Goal: Complete application form

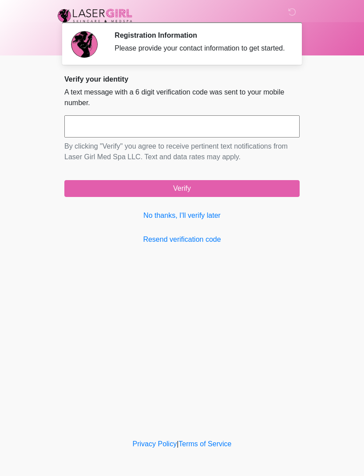
click at [214, 221] on link "No thanks, I'll verify later" at bounding box center [181, 215] width 235 height 11
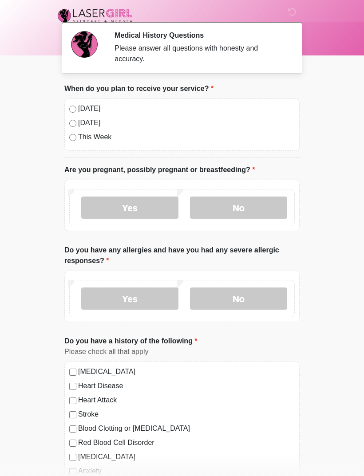
click at [253, 198] on label "No" at bounding box center [238, 208] width 97 height 22
click at [246, 302] on label "No" at bounding box center [238, 299] width 97 height 22
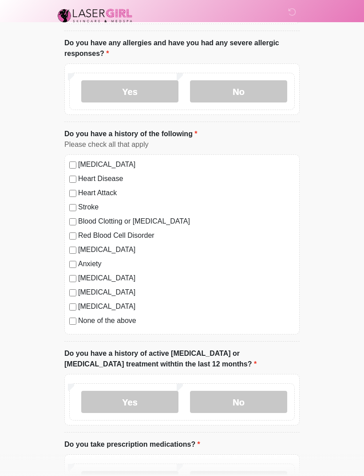
scroll to position [210, 0]
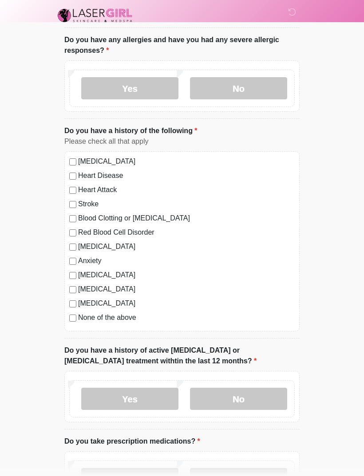
click at [251, 406] on label "No" at bounding box center [238, 399] width 97 height 22
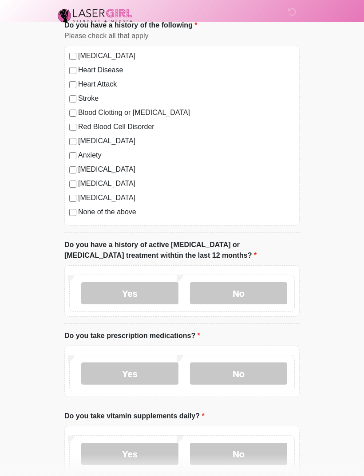
scroll to position [327, 0]
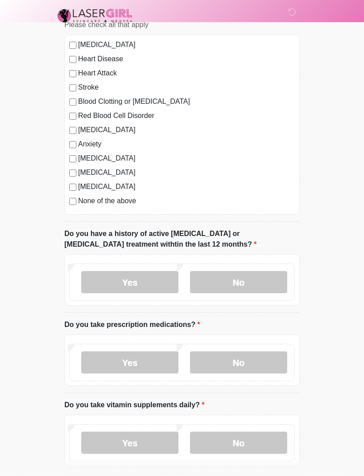
click at [148, 359] on label "Yes" at bounding box center [129, 362] width 97 height 22
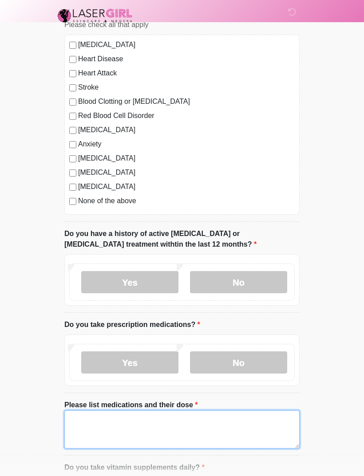
click at [178, 431] on textarea "Please list medications and their dose" at bounding box center [181, 429] width 235 height 38
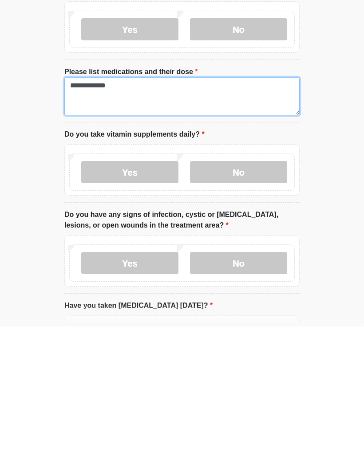
scroll to position [513, 0]
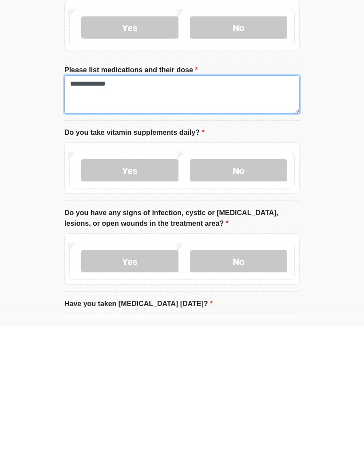
type textarea "**********"
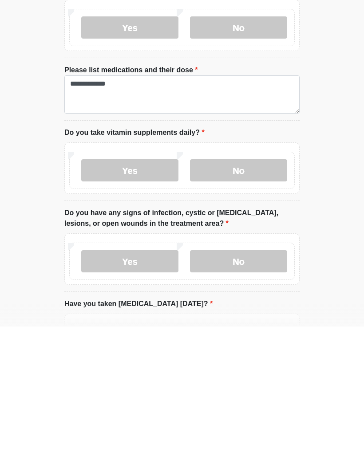
click at [250, 309] on label "No" at bounding box center [238, 320] width 97 height 22
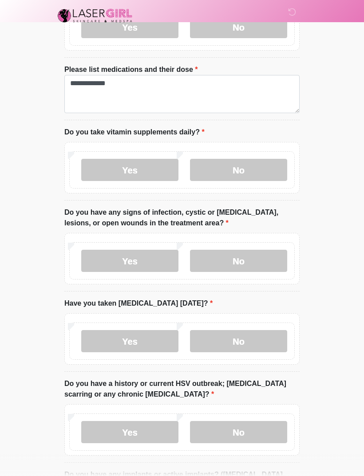
click at [249, 260] on label "No" at bounding box center [238, 261] width 97 height 22
click at [243, 340] on label "No" at bounding box center [238, 341] width 97 height 22
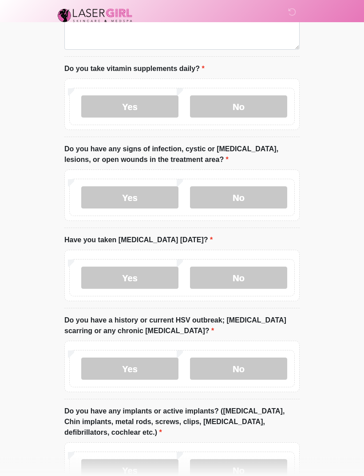
scroll to position [740, 0]
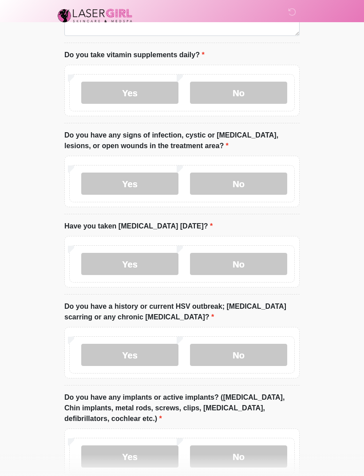
click at [248, 360] on label "No" at bounding box center [238, 355] width 97 height 22
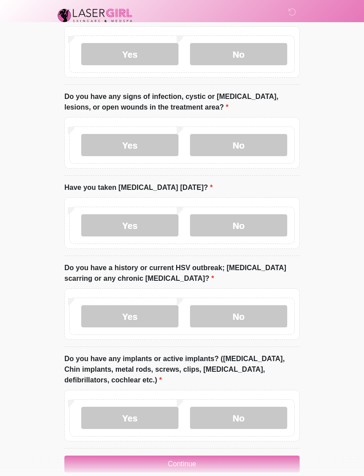
scroll to position [792, 0]
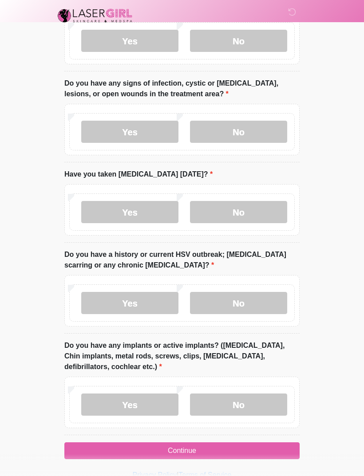
click at [247, 403] on label "No" at bounding box center [238, 405] width 97 height 22
click at [239, 447] on button "Continue" at bounding box center [181, 450] width 235 height 17
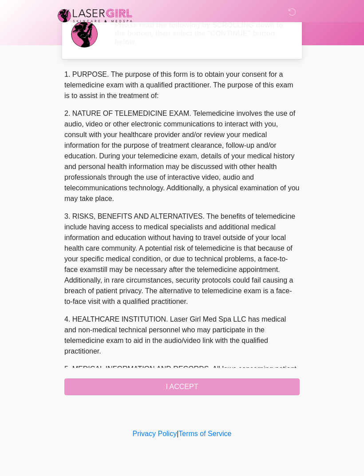
scroll to position [0, 0]
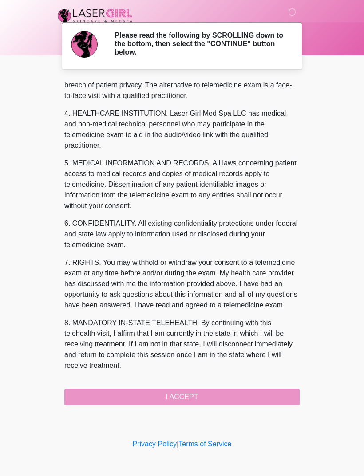
click at [216, 389] on button "I ACCEPT" at bounding box center [181, 397] width 235 height 17
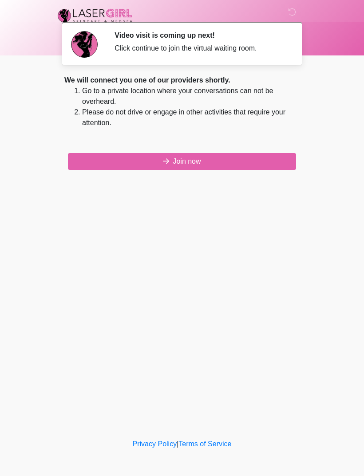
click at [198, 166] on button "Join now" at bounding box center [182, 161] width 228 height 17
